Goal: Task Accomplishment & Management: Use online tool/utility

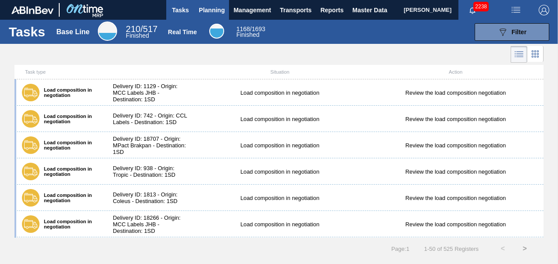
click at [206, 16] on button "Planning" at bounding box center [211, 10] width 35 height 20
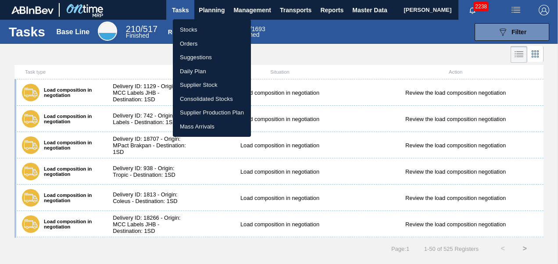
click at [192, 48] on li "Orders" at bounding box center [212, 44] width 78 height 14
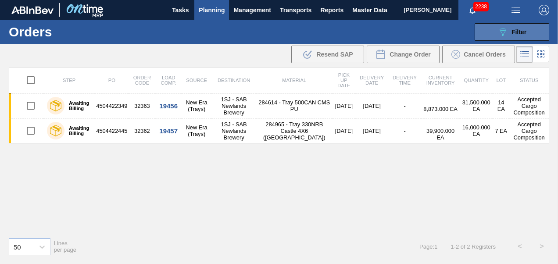
click at [512, 31] on span "Filter" at bounding box center [518, 31] width 15 height 7
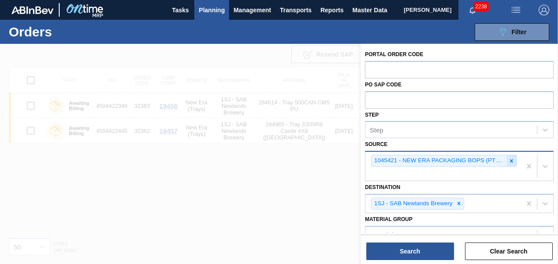
click at [509, 163] on icon at bounding box center [511, 161] width 6 height 6
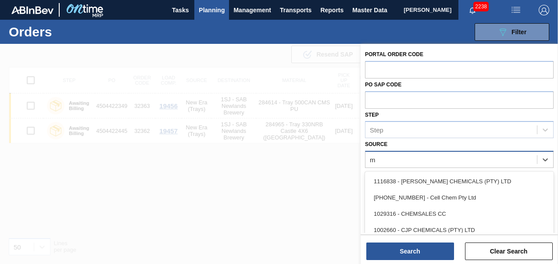
type input "mp"
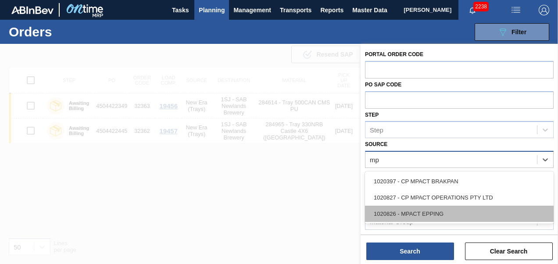
click at [383, 217] on div "1020826 - MPACT EPPING" at bounding box center [459, 214] width 188 height 16
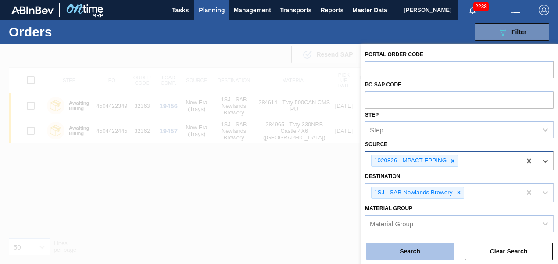
click at [393, 252] on button "Search" at bounding box center [410, 251] width 88 height 18
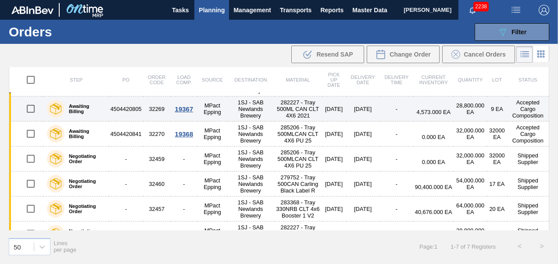
scroll to position [40, 0]
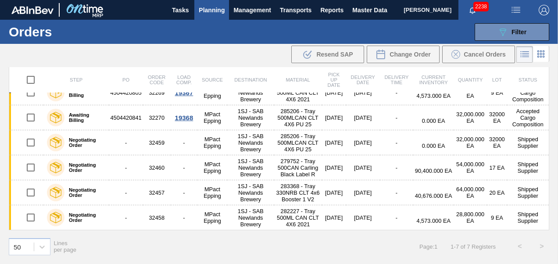
click at [213, 6] on span "Planning" at bounding box center [212, 10] width 26 height 11
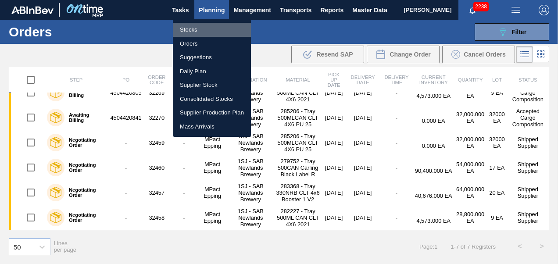
click at [196, 25] on li "Stocks" at bounding box center [212, 30] width 78 height 14
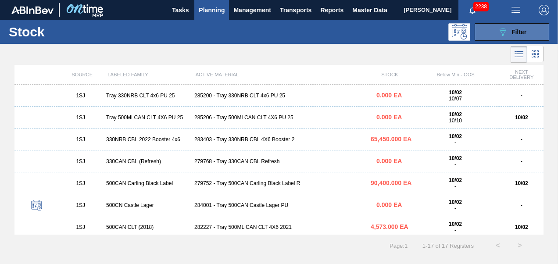
click at [514, 32] on span "Filter" at bounding box center [518, 31] width 15 height 7
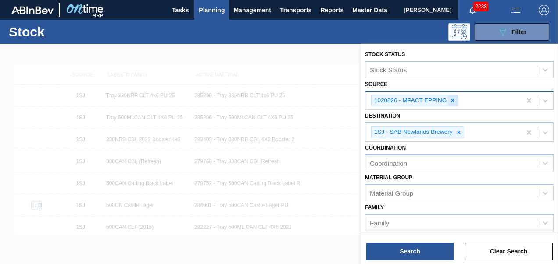
click at [452, 99] on icon at bounding box center [452, 100] width 6 height 6
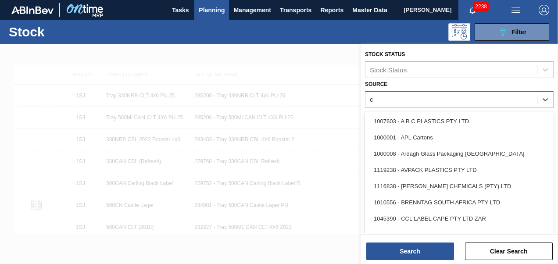
type input "cc"
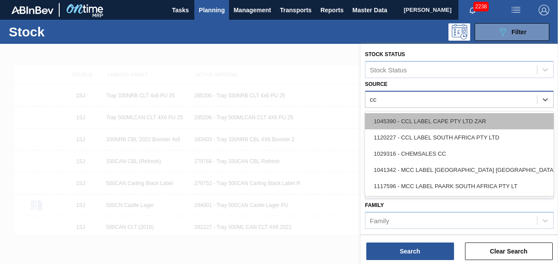
click at [405, 124] on div "1045390 - CCL LABEL CAPE PTY LTD ZAR" at bounding box center [459, 121] width 188 height 16
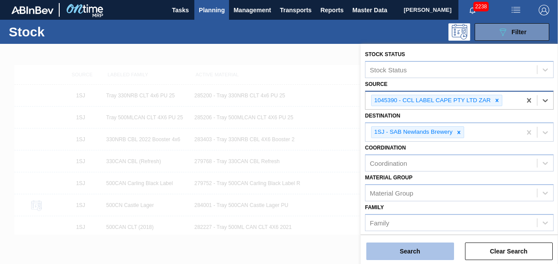
click at [409, 249] on button "Search" at bounding box center [410, 251] width 88 height 18
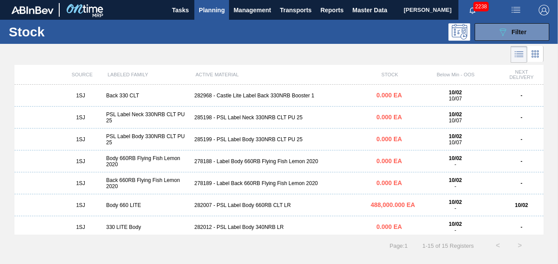
click at [235, 141] on div "285199 - PSL Label Body 330NRB CLT PU 25" at bounding box center [279, 139] width 176 height 6
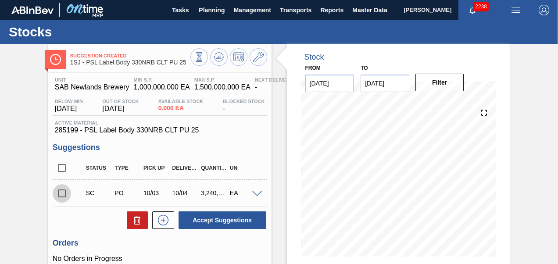
click at [59, 192] on input "checkbox" at bounding box center [62, 193] width 18 height 18
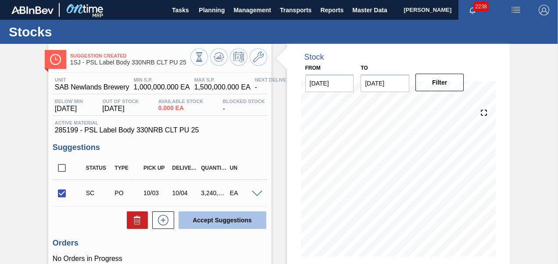
click at [209, 213] on button "Accept Suggestions" at bounding box center [222, 220] width 88 height 18
checkbox input "false"
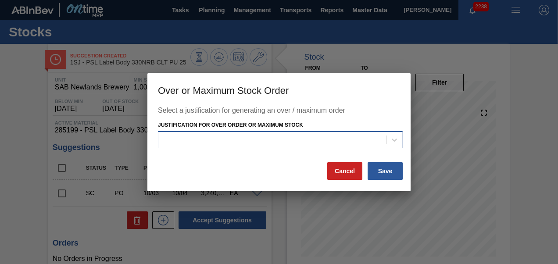
click at [237, 142] on div at bounding box center [271, 140] width 227 height 13
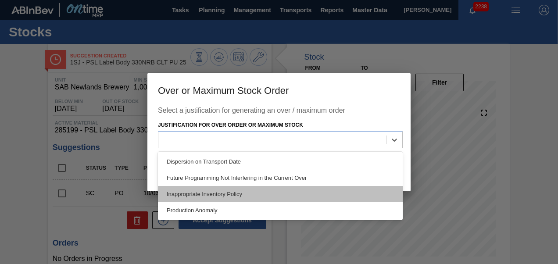
click at [235, 190] on div "Inappropriate Inventory Policy" at bounding box center [280, 194] width 245 height 16
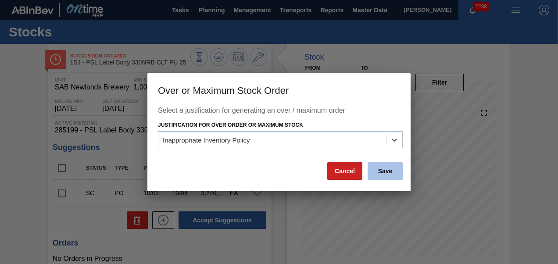
click at [402, 169] on button "Save" at bounding box center [384, 171] width 35 height 18
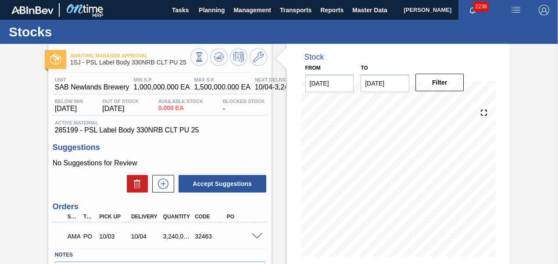
click at [253, 236] on span at bounding box center [257, 236] width 11 height 7
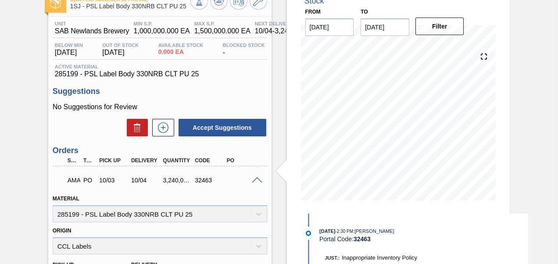
scroll to position [44, 0]
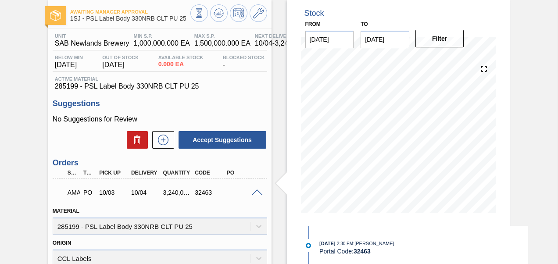
click at [256, 195] on span at bounding box center [257, 192] width 11 height 7
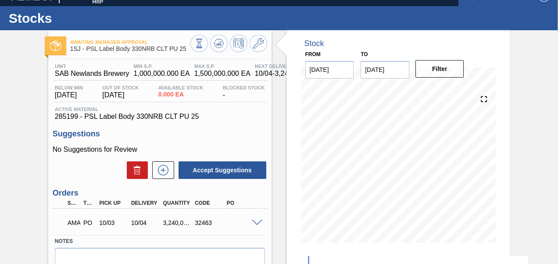
scroll to position [0, 0]
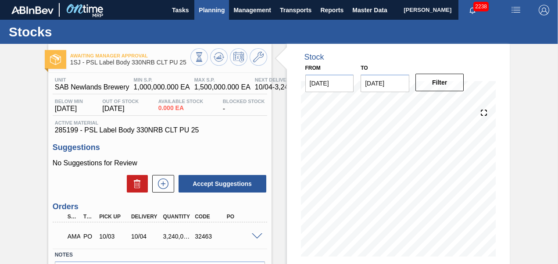
click at [195, 7] on button "Planning" at bounding box center [211, 10] width 35 height 20
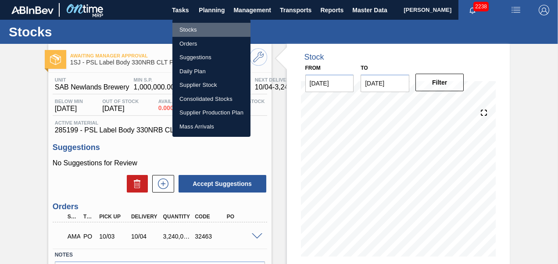
click at [195, 33] on li "Stocks" at bounding box center [211, 30] width 78 height 14
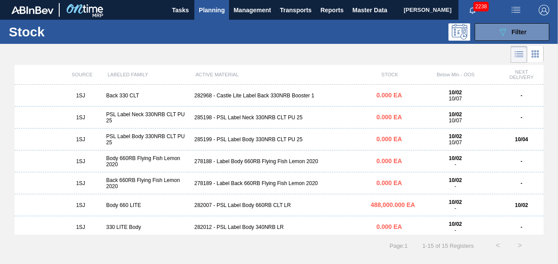
click at [215, 122] on div "1SJ PSL Label Neck 330NRB CLT PU 25 285198 - PSL Label Neck 330NRB CLT PU 25 0.…" at bounding box center [278, 118] width 529 height 22
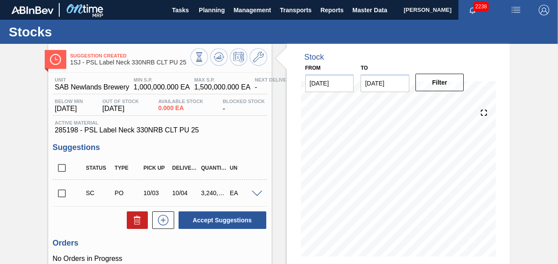
click at [55, 195] on input "checkbox" at bounding box center [62, 193] width 18 height 18
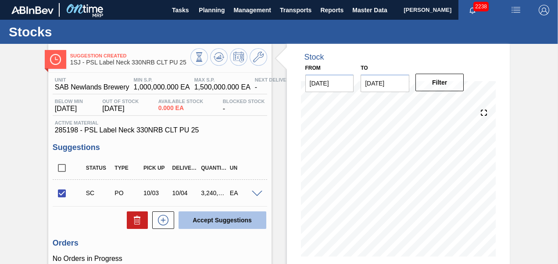
click at [202, 224] on button "Accept Suggestions" at bounding box center [222, 220] width 88 height 18
checkbox input "false"
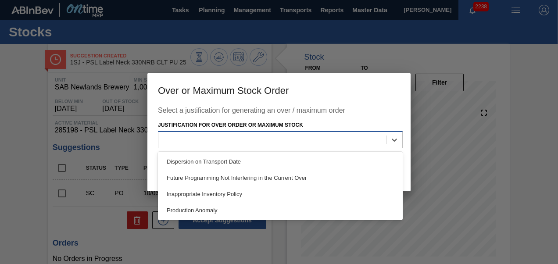
click at [236, 143] on div at bounding box center [271, 140] width 227 height 13
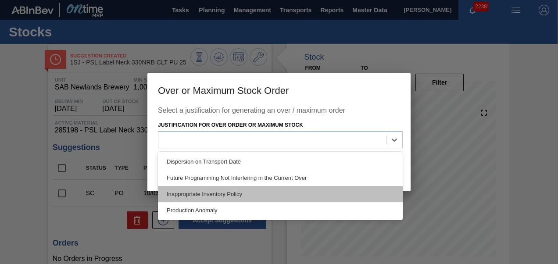
click at [235, 193] on div "Inappropriate Inventory Policy" at bounding box center [280, 194] width 245 height 16
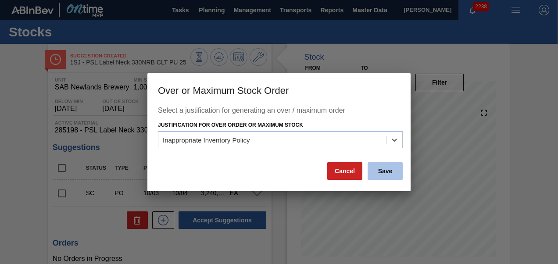
click at [391, 169] on button "Save" at bounding box center [384, 171] width 35 height 18
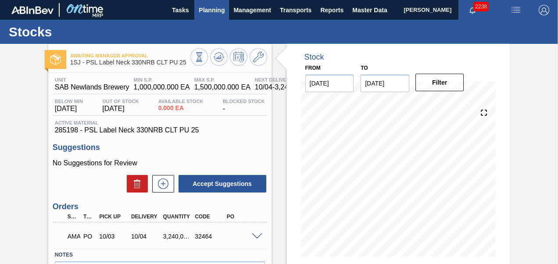
click at [215, 15] on span "Planning" at bounding box center [212, 10] width 26 height 11
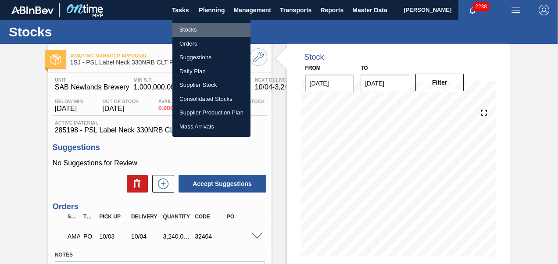
drag, startPoint x: 194, startPoint y: 26, endPoint x: 192, endPoint y: 42, distance: 15.8
click at [194, 26] on li "Stocks" at bounding box center [211, 30] width 78 height 14
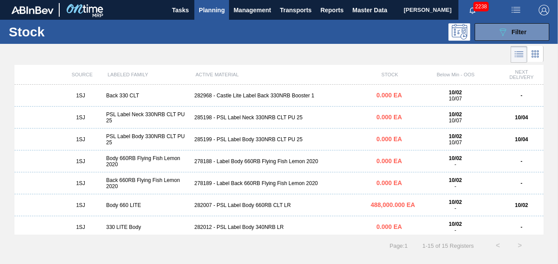
click at [224, 91] on div "1SJ Back 330 CLT 282968 - Castle Lite Label Back 330NRB Booster 1 0.000 EA 10/0…" at bounding box center [278, 96] width 529 height 22
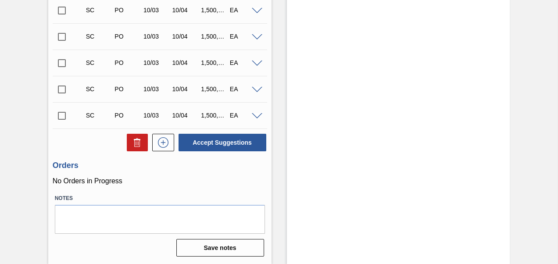
scroll to position [257, 0]
click at [63, 117] on input "checkbox" at bounding box center [62, 116] width 18 height 18
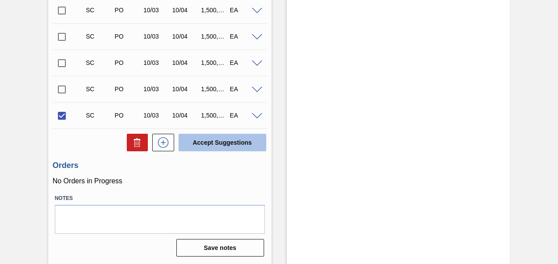
click at [192, 143] on button "Accept Suggestions" at bounding box center [222, 143] width 88 height 18
checkbox input "false"
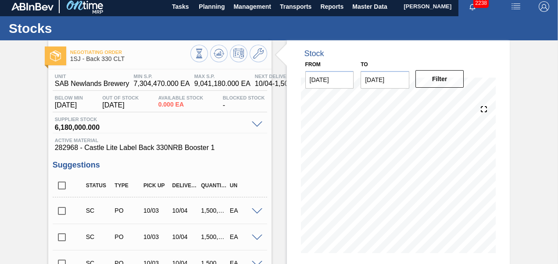
scroll to position [0, 0]
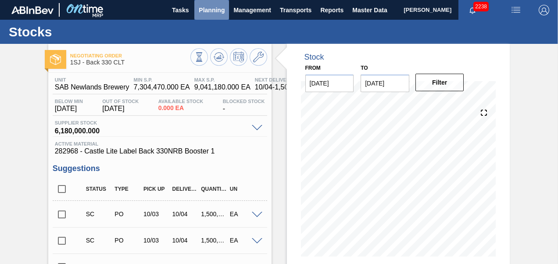
click at [221, 9] on span "Planning" at bounding box center [212, 10] width 26 height 11
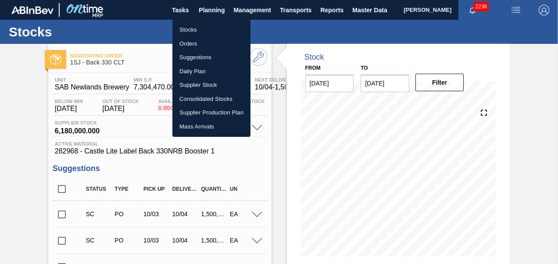
click at [192, 41] on li "Orders" at bounding box center [211, 44] width 78 height 14
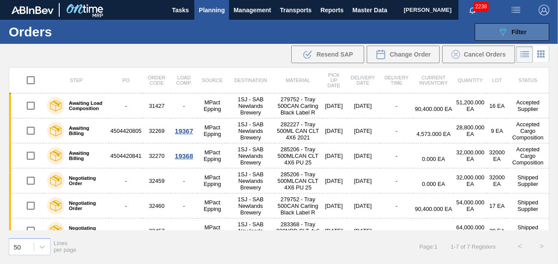
click at [505, 25] on button "089F7B8B-B2A5-4AFE-B5C0-19BA573D28AC Filter" at bounding box center [511, 32] width 75 height 18
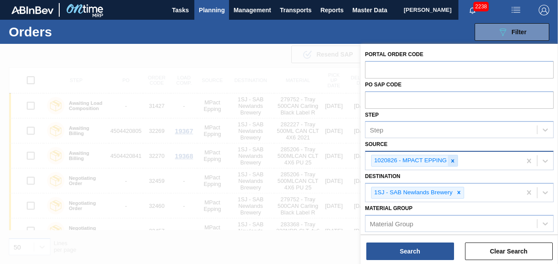
click at [451, 163] on icon at bounding box center [452, 161] width 6 height 6
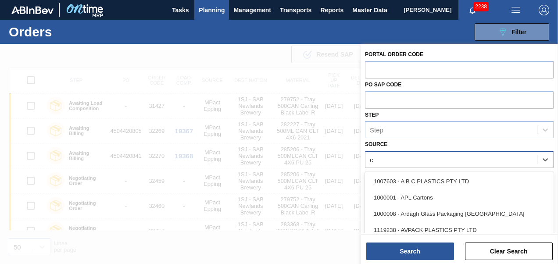
type input "cc"
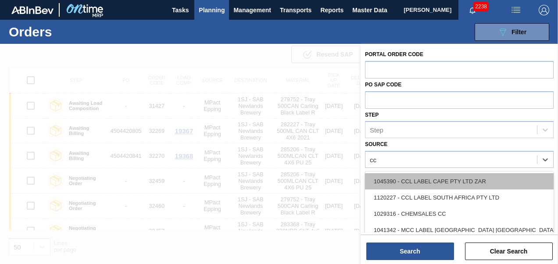
click at [402, 184] on div "1045390 - CCL LABEL CAPE PTY LTD ZAR" at bounding box center [459, 181] width 188 height 16
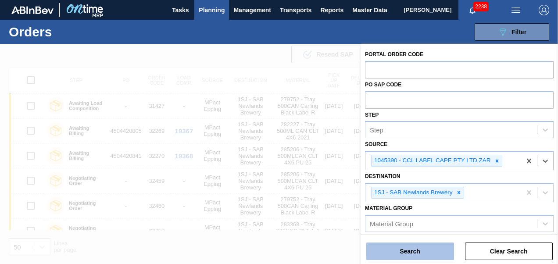
click at [412, 248] on button "Search" at bounding box center [410, 251] width 88 height 18
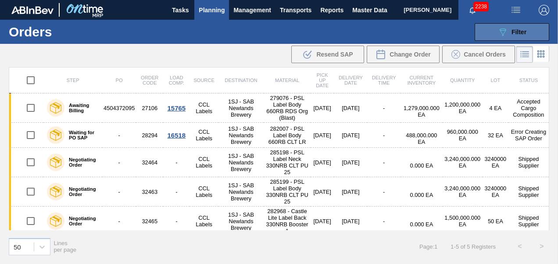
drag, startPoint x: 523, startPoint y: 31, endPoint x: 519, endPoint y: 32, distance: 4.5
click at [523, 31] on span "Filter" at bounding box center [518, 31] width 15 height 7
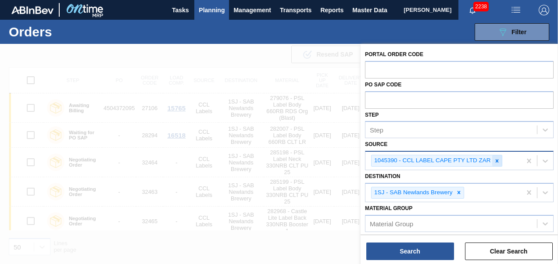
click at [500, 163] on div at bounding box center [497, 160] width 10 height 11
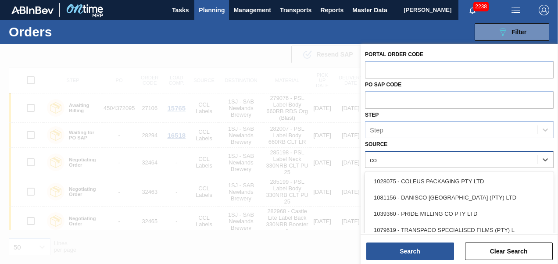
type input "col"
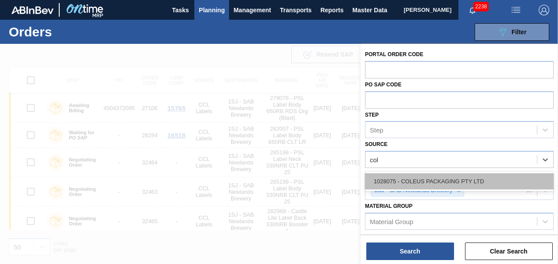
click at [462, 188] on div "1028075 - COLEUS PACKAGING PTY LTD" at bounding box center [459, 181] width 188 height 16
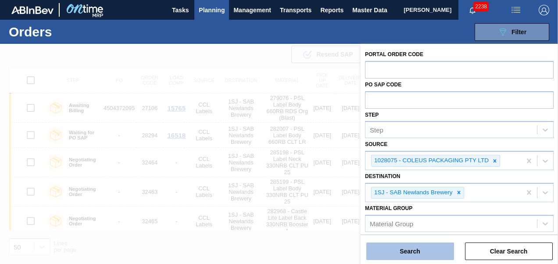
click at [429, 258] on button "Search" at bounding box center [410, 251] width 88 height 18
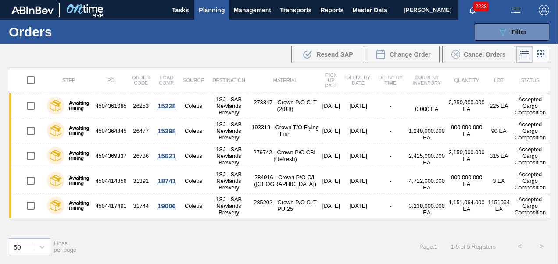
click at [218, 15] on button "Planning" at bounding box center [211, 10] width 35 height 20
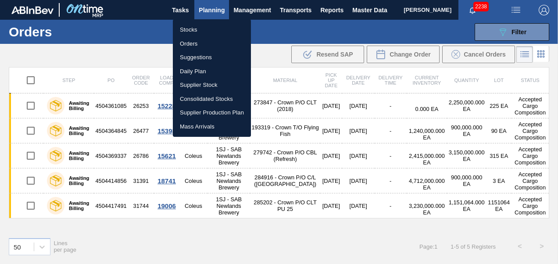
click at [202, 26] on li "Stocks" at bounding box center [212, 30] width 78 height 14
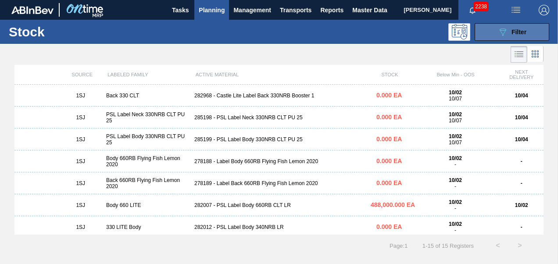
click at [503, 27] on icon "089F7B8B-B2A5-4AFE-B5C0-19BA573D28AC" at bounding box center [502, 32] width 11 height 11
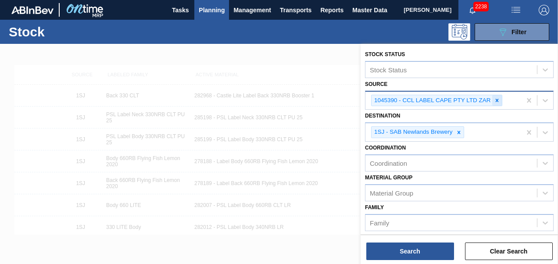
click at [497, 101] on icon at bounding box center [496, 100] width 3 height 3
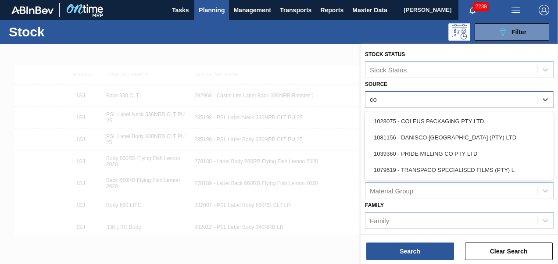
type input "col"
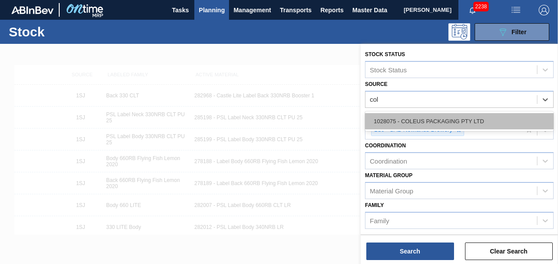
click at [429, 118] on div "1028075 - COLEUS PACKAGING PTY LTD" at bounding box center [459, 121] width 188 height 16
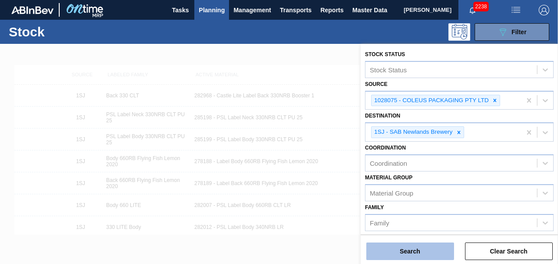
click at [407, 255] on button "Search" at bounding box center [410, 251] width 88 height 18
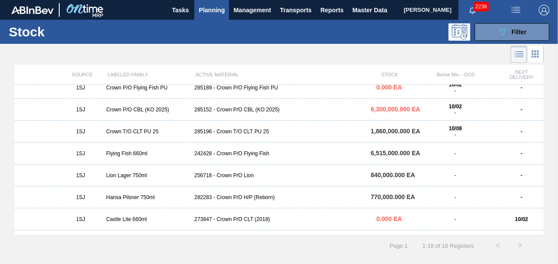
scroll to position [175, 0]
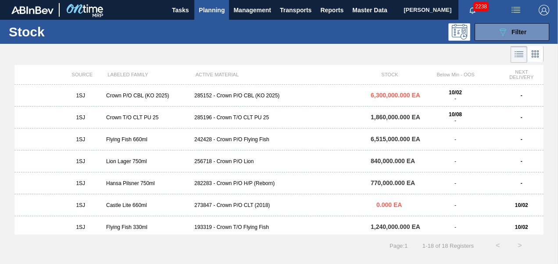
click at [235, 118] on div "285196 - Crown T/O CLT PU 25" at bounding box center [279, 117] width 176 height 6
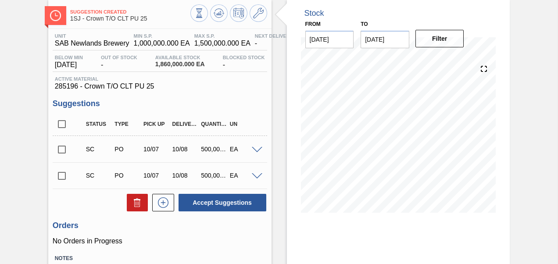
scroll to position [113, 0]
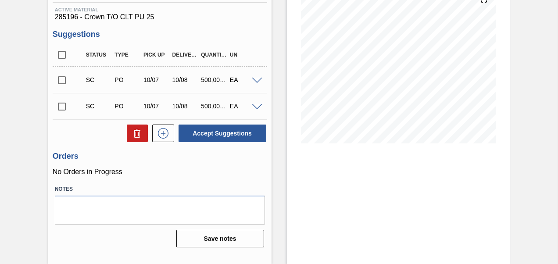
click at [253, 81] on span at bounding box center [257, 81] width 11 height 7
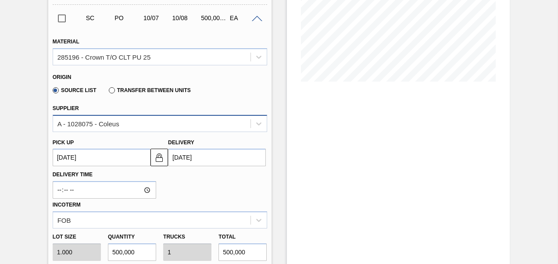
scroll to position [157, 0]
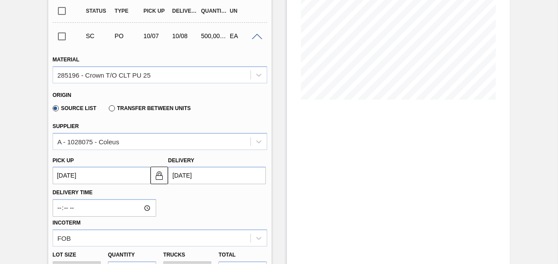
click at [256, 38] on span at bounding box center [257, 37] width 11 height 7
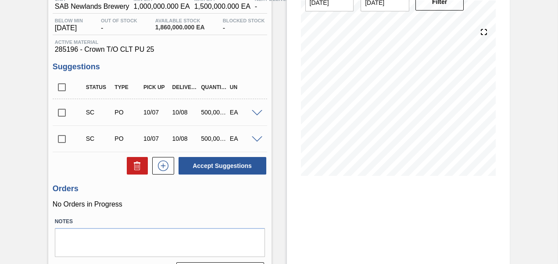
scroll to position [69, 0]
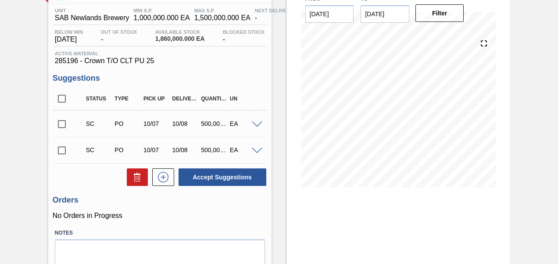
click at [60, 119] on input "checkbox" at bounding box center [62, 124] width 18 height 18
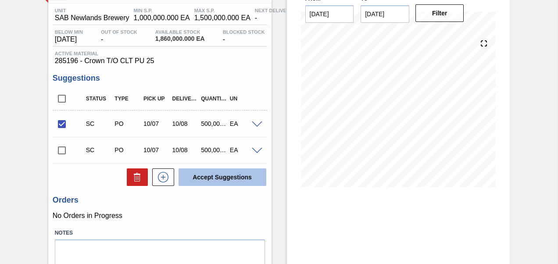
click at [212, 174] on button "Accept Suggestions" at bounding box center [222, 177] width 88 height 18
checkbox input "false"
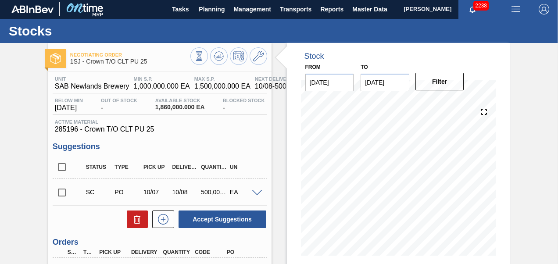
scroll to position [0, 0]
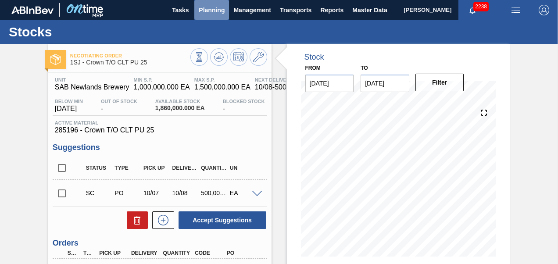
click at [207, 11] on span "Planning" at bounding box center [212, 10] width 26 height 11
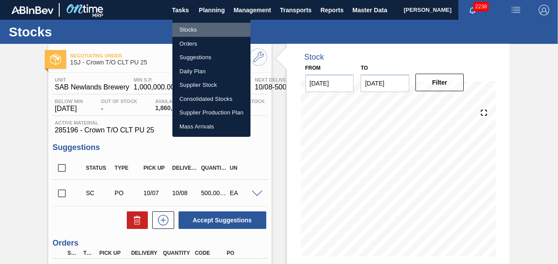
click at [201, 29] on li "Stocks" at bounding box center [211, 30] width 78 height 14
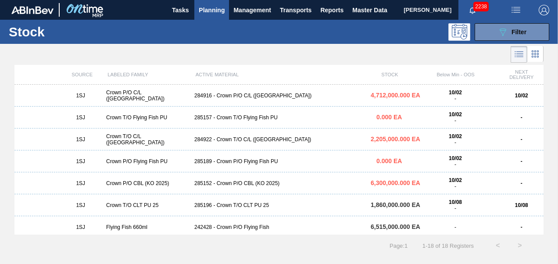
scroll to position [131, 0]
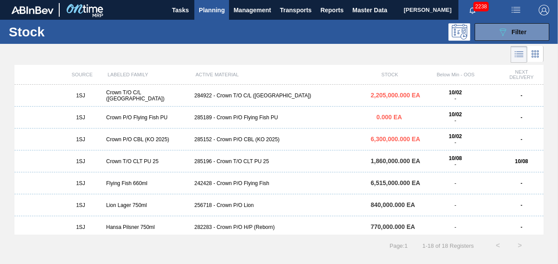
click at [256, 138] on div "285152 - Crown P/O CBL (KO 2025)" at bounding box center [279, 139] width 176 height 6
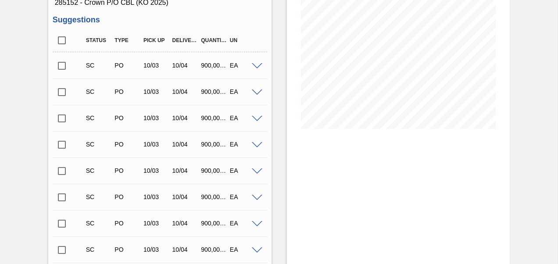
scroll to position [131, 0]
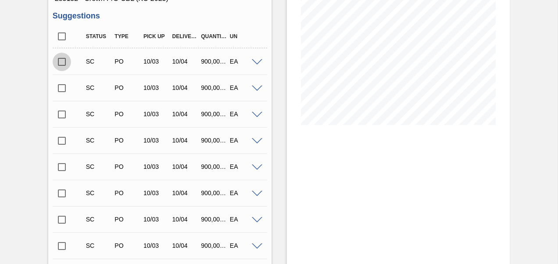
click at [63, 62] on input "checkbox" at bounding box center [62, 62] width 18 height 18
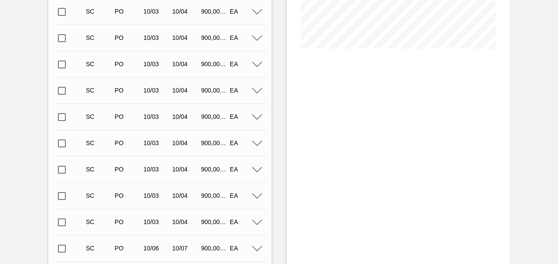
scroll to position [351, 0]
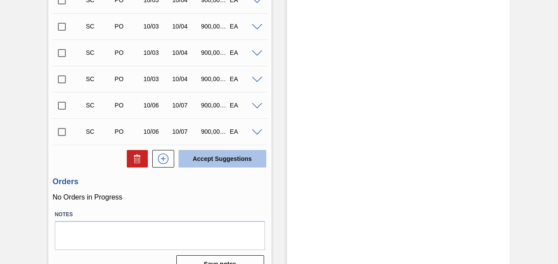
click at [227, 163] on button "Accept Suggestions" at bounding box center [222, 159] width 88 height 18
checkbox input "false"
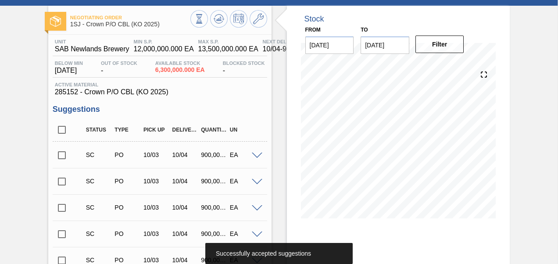
scroll to position [0, 0]
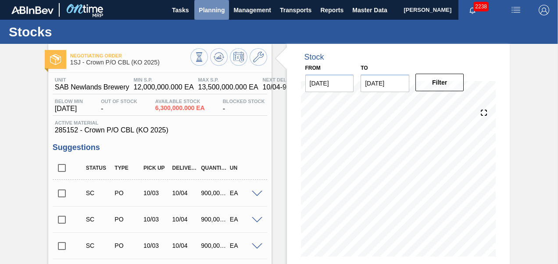
click at [216, 16] on button "Planning" at bounding box center [211, 10] width 35 height 20
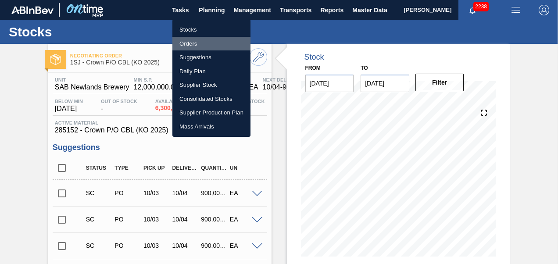
click at [194, 46] on li "Orders" at bounding box center [211, 44] width 78 height 14
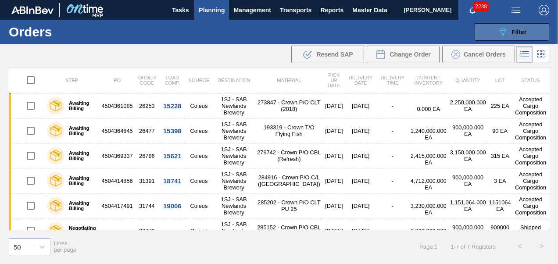
click at [500, 30] on icon at bounding box center [502, 31] width 7 height 7
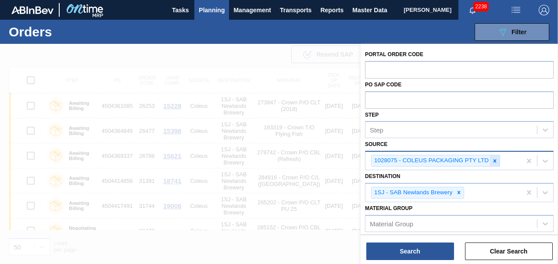
click at [493, 160] on icon at bounding box center [494, 161] width 6 height 6
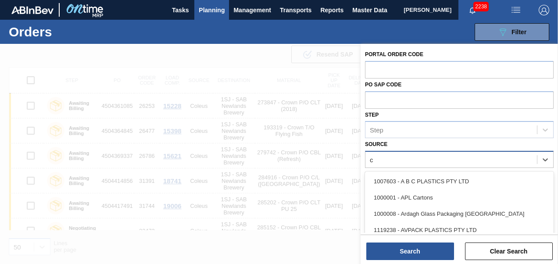
type input "co"
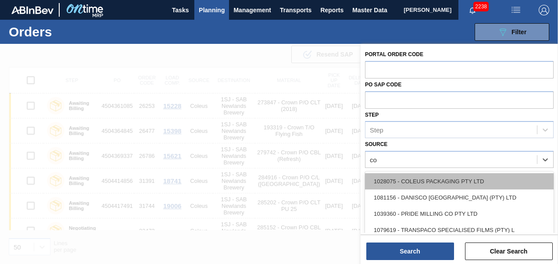
click at [468, 182] on div "1028075 - COLEUS PACKAGING PTY LTD" at bounding box center [459, 181] width 188 height 16
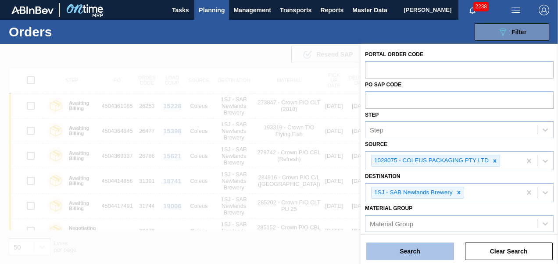
click at [418, 249] on button "Search" at bounding box center [410, 251] width 88 height 18
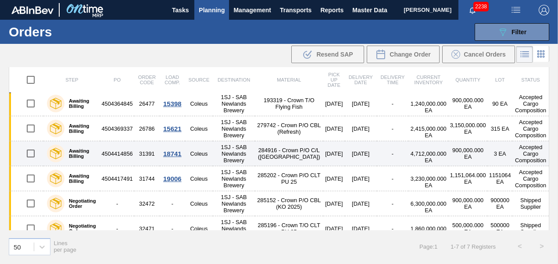
scroll to position [40, 0]
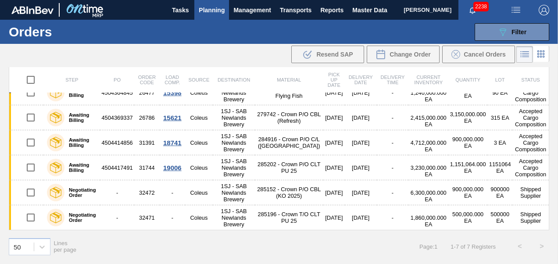
click at [211, 9] on span "Planning" at bounding box center [212, 10] width 26 height 11
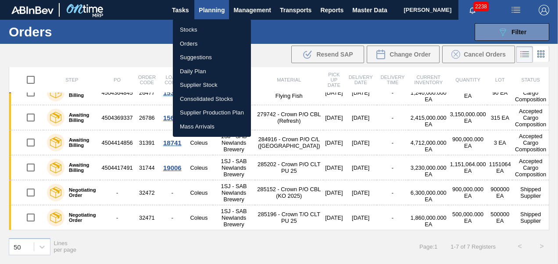
click at [188, 32] on li "Stocks" at bounding box center [212, 30] width 78 height 14
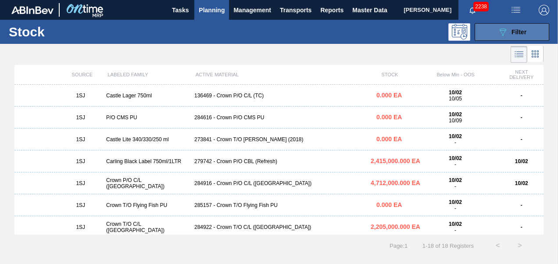
click at [500, 31] on icon "089F7B8B-B2A5-4AFE-B5C0-19BA573D28AC" at bounding box center [502, 32] width 11 height 11
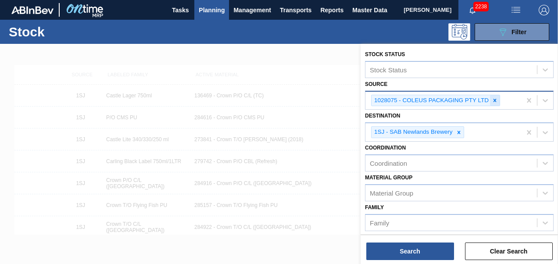
click at [497, 101] on div at bounding box center [495, 100] width 10 height 11
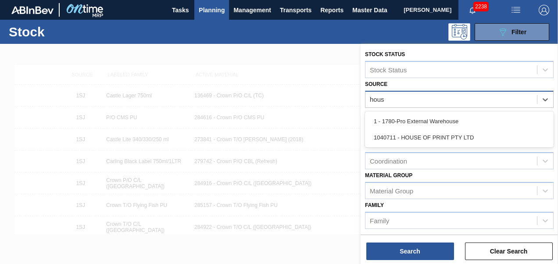
type input "house"
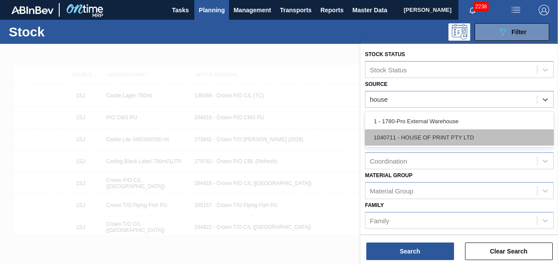
click at [437, 135] on div "1040711 - HOUSE OF PRINT PTY LTD" at bounding box center [459, 137] width 188 height 16
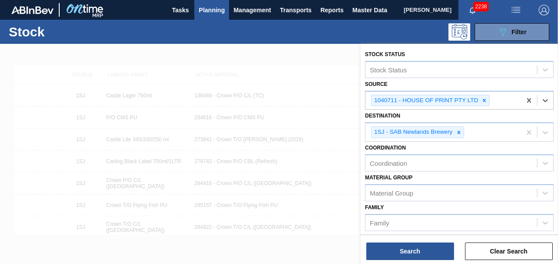
click at [418, 261] on div "Stock Status Stock Status Source option 1040711 - HOUSE OF PRINT PTY LTD, selec…" at bounding box center [458, 155] width 197 height 222
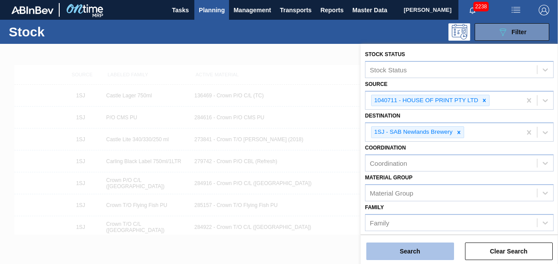
click at [420, 254] on button "Search" at bounding box center [410, 251] width 88 height 18
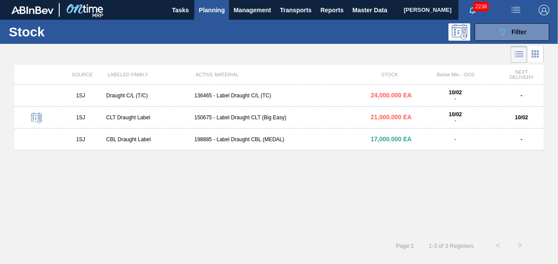
click at [246, 139] on div "198885 - Label Draught CBL (MEDAL)" at bounding box center [279, 139] width 176 height 6
click at [207, 13] on span "Planning" at bounding box center [212, 10] width 26 height 11
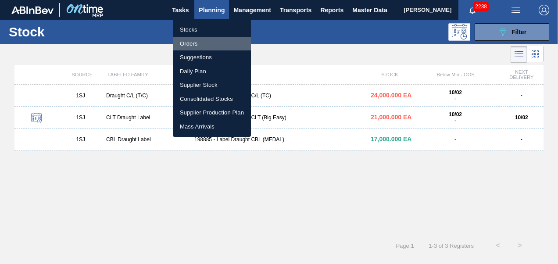
click at [189, 42] on li "Orders" at bounding box center [212, 44] width 78 height 14
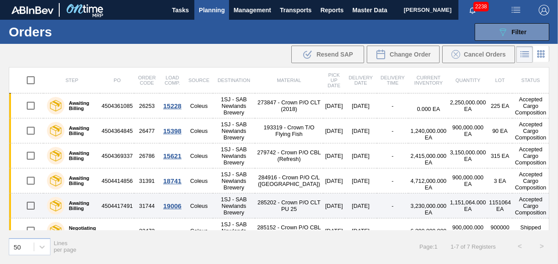
scroll to position [40, 0]
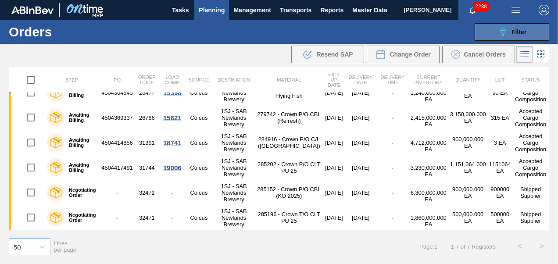
click at [512, 38] on button "089F7B8B-B2A5-4AFE-B5C0-19BA573D28AC Filter" at bounding box center [511, 32] width 75 height 18
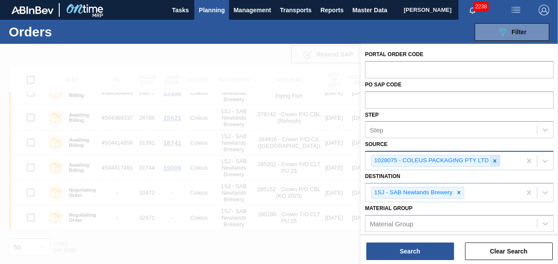
click at [492, 158] on icon at bounding box center [494, 161] width 6 height 6
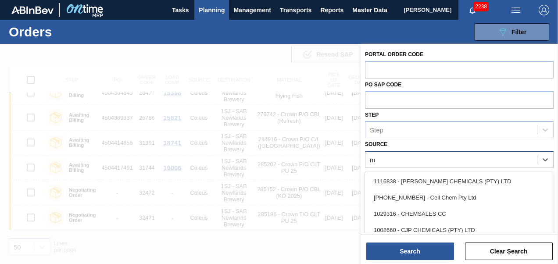
type input "mp"
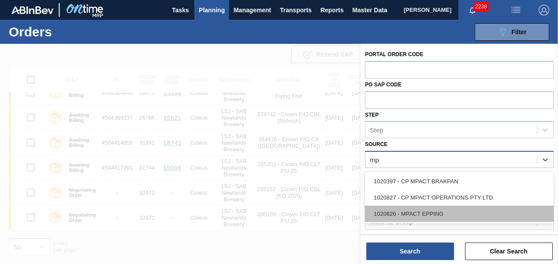
click at [455, 213] on div "1020826 - MPACT EPPING" at bounding box center [459, 214] width 188 height 16
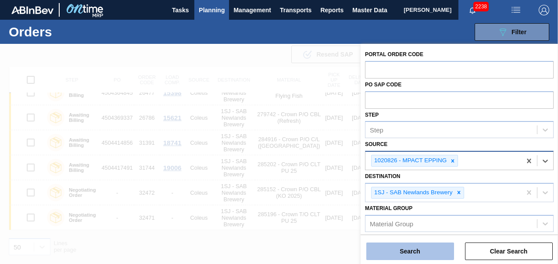
click at [400, 252] on button "Search" at bounding box center [410, 251] width 88 height 18
